Goal: Find contact information: Find contact information

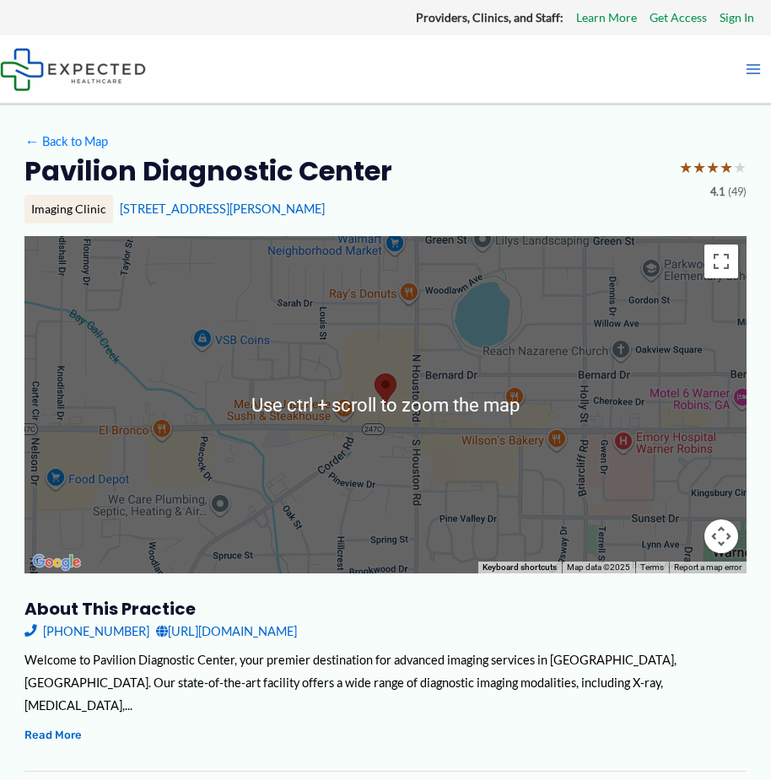
scroll to position [253, 0]
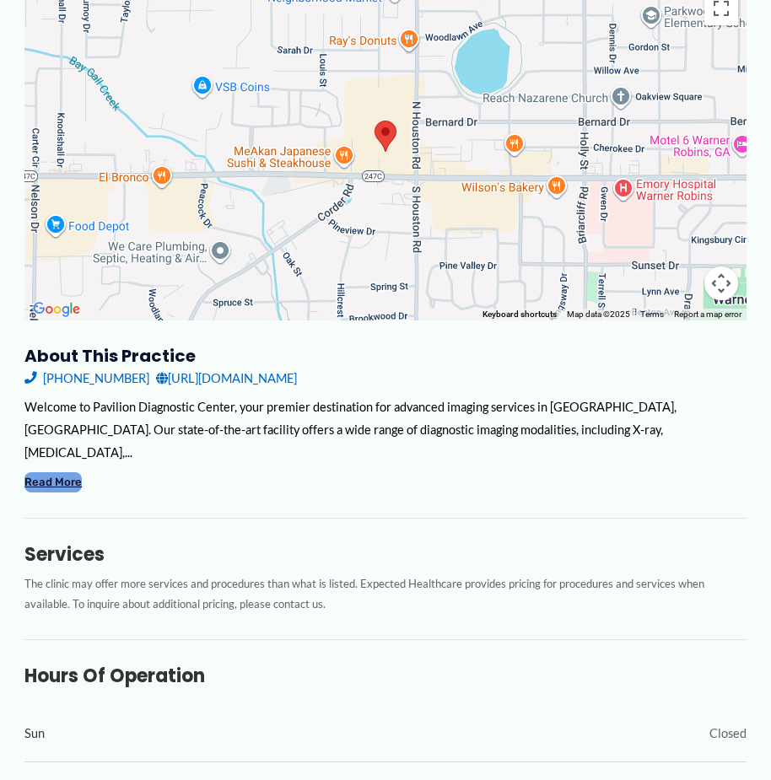
click at [68, 492] on button "Read More" at bounding box center [52, 481] width 57 height 19
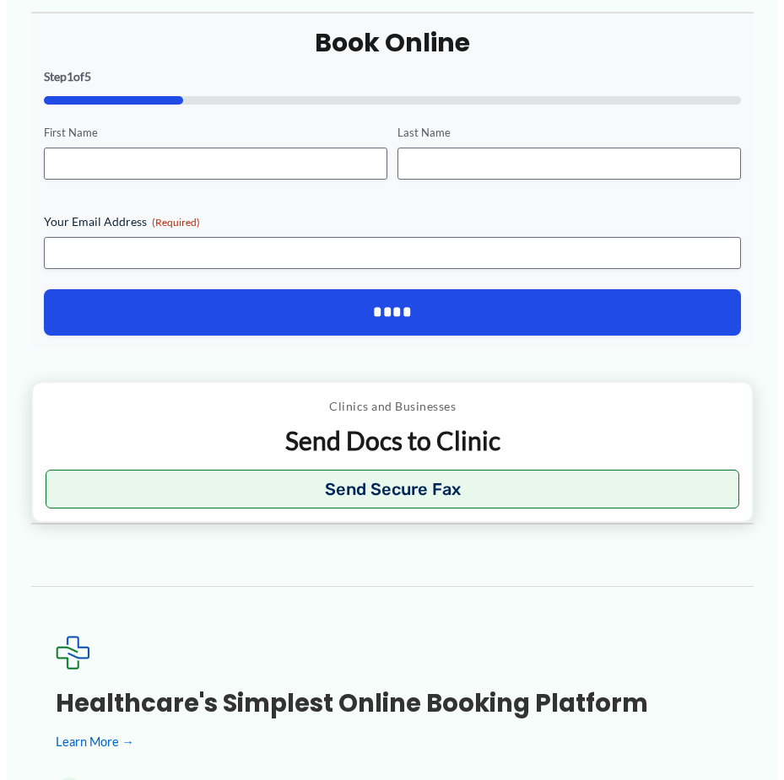
scroll to position [2024, 0]
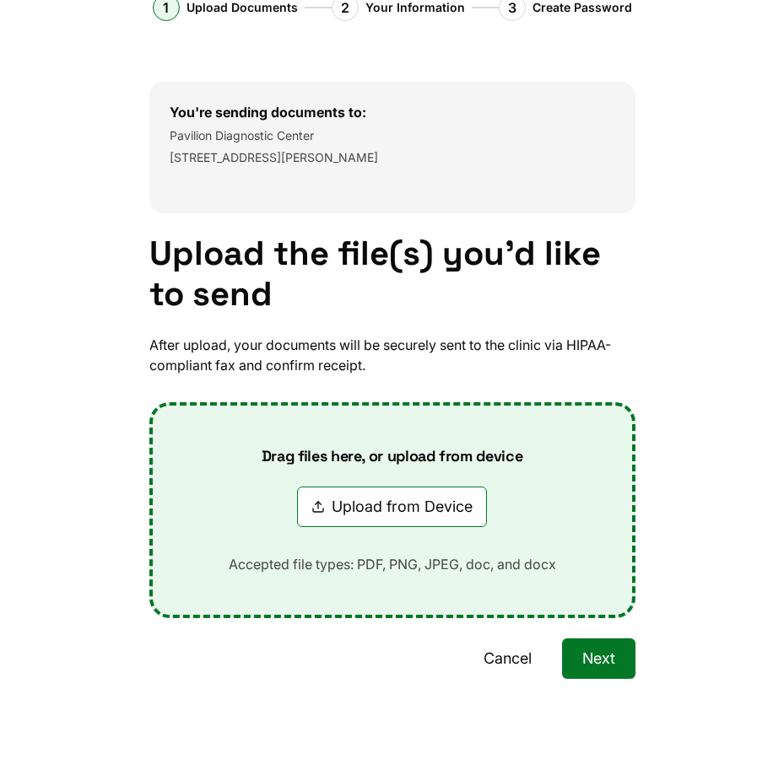
scroll to position [0, 0]
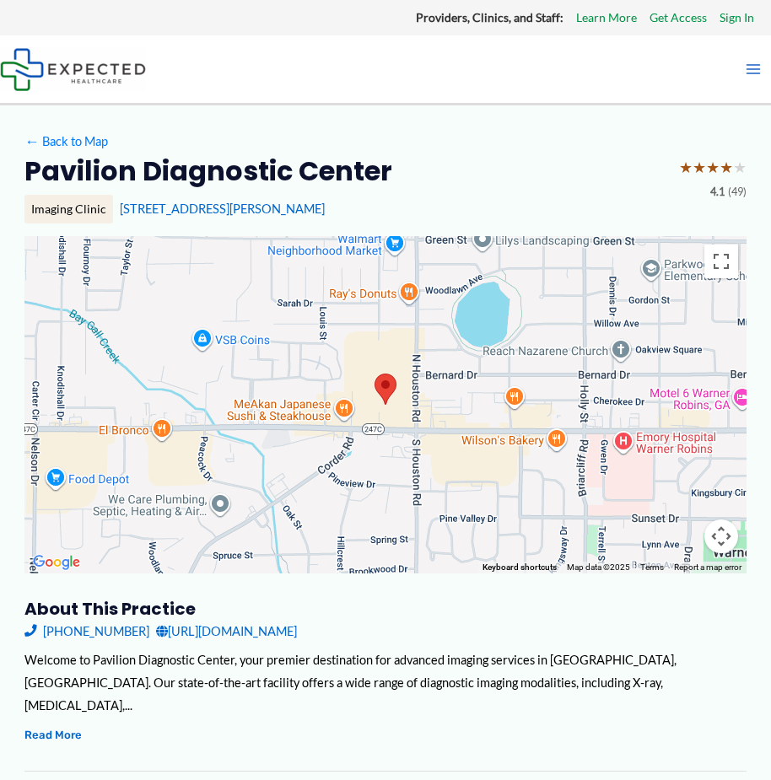
click at [0, 0] on span "Contact Us" at bounding box center [0, 0] width 0 height 0
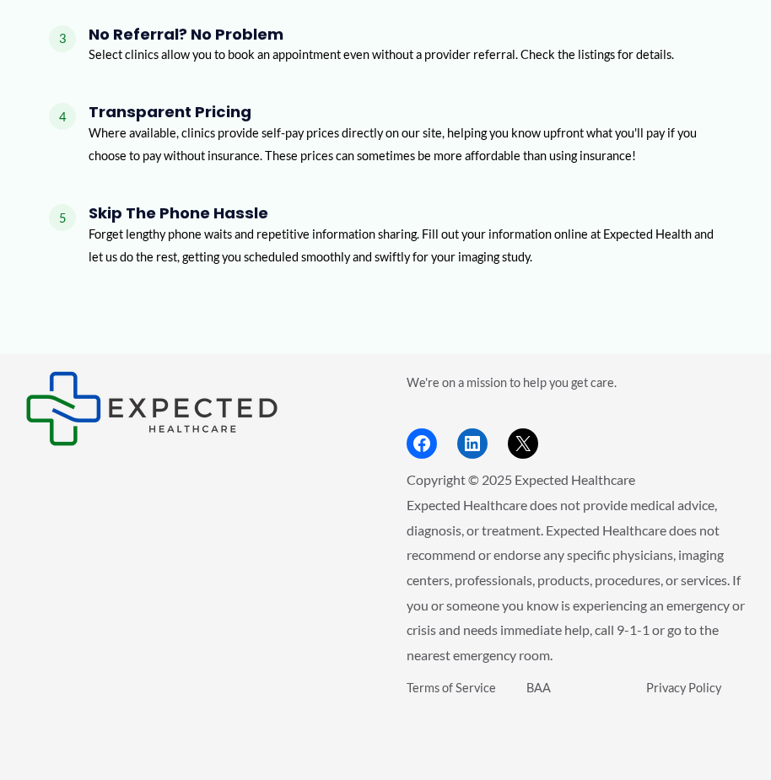
scroll to position [2504, 0]
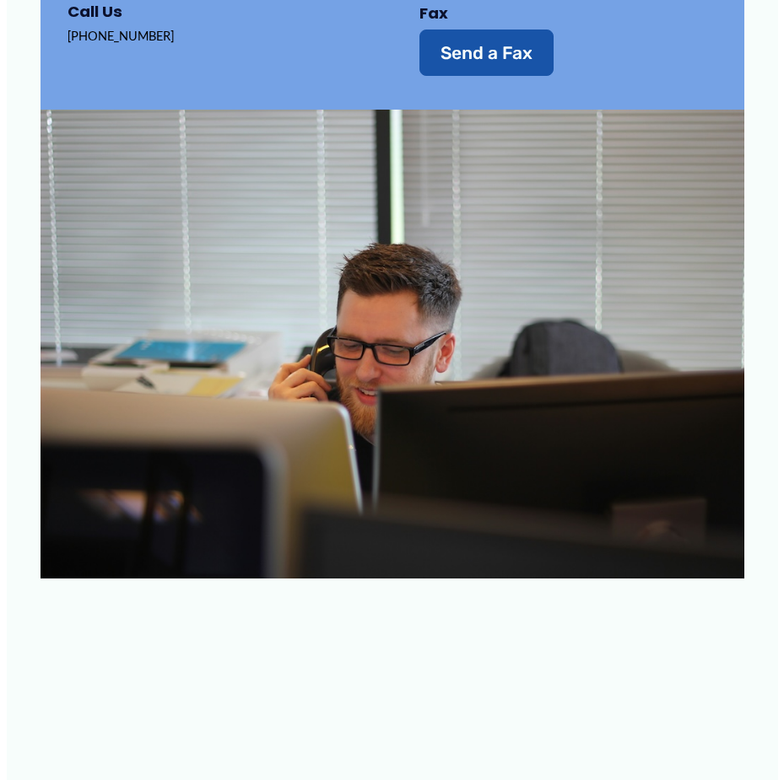
scroll to position [1012, 0]
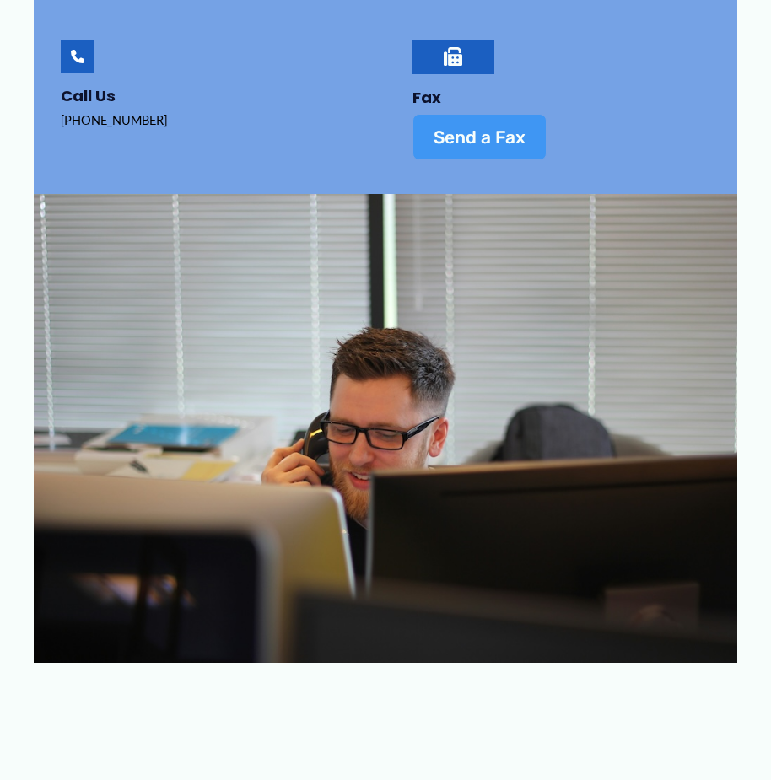
click at [465, 146] on span "Send a Fax" at bounding box center [480, 137] width 92 height 18
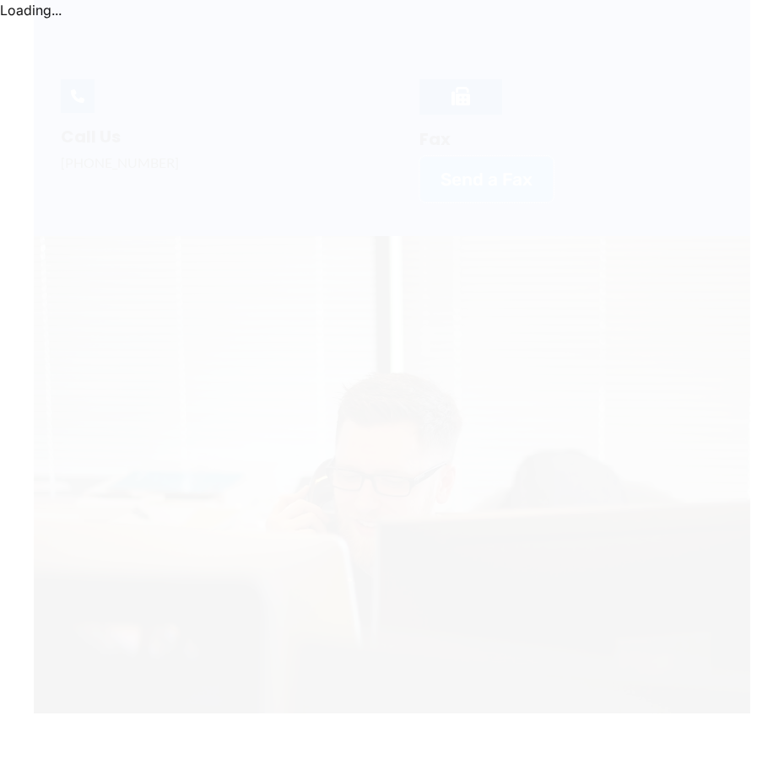
scroll to position [0, 0]
